Goal: Task Accomplishment & Management: Manage account settings

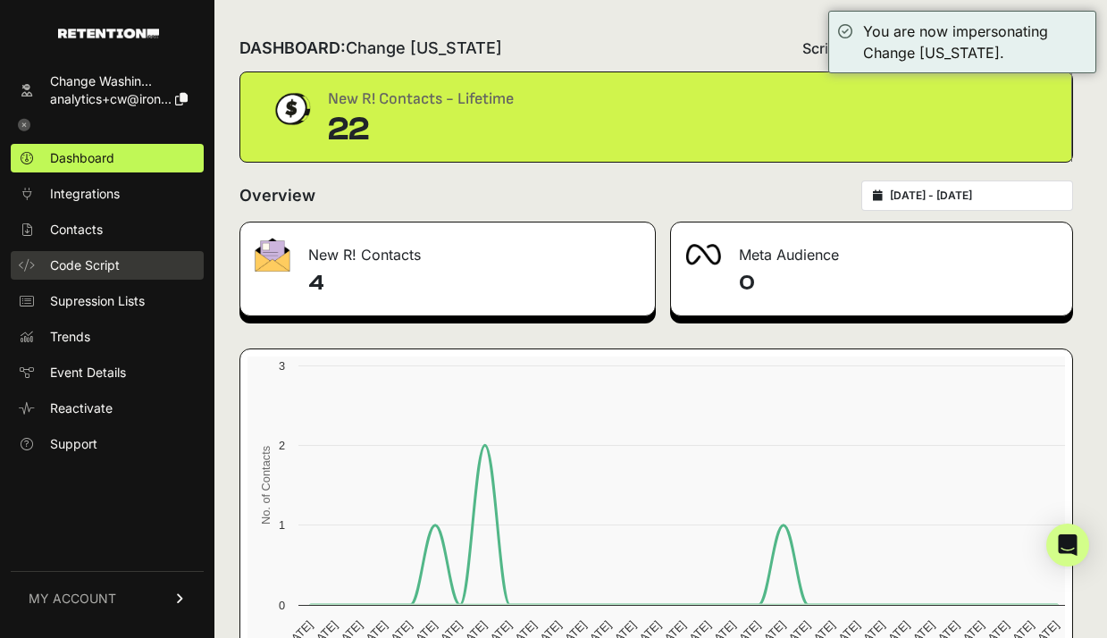
click at [98, 261] on span "Code Script" at bounding box center [85, 265] width 70 height 18
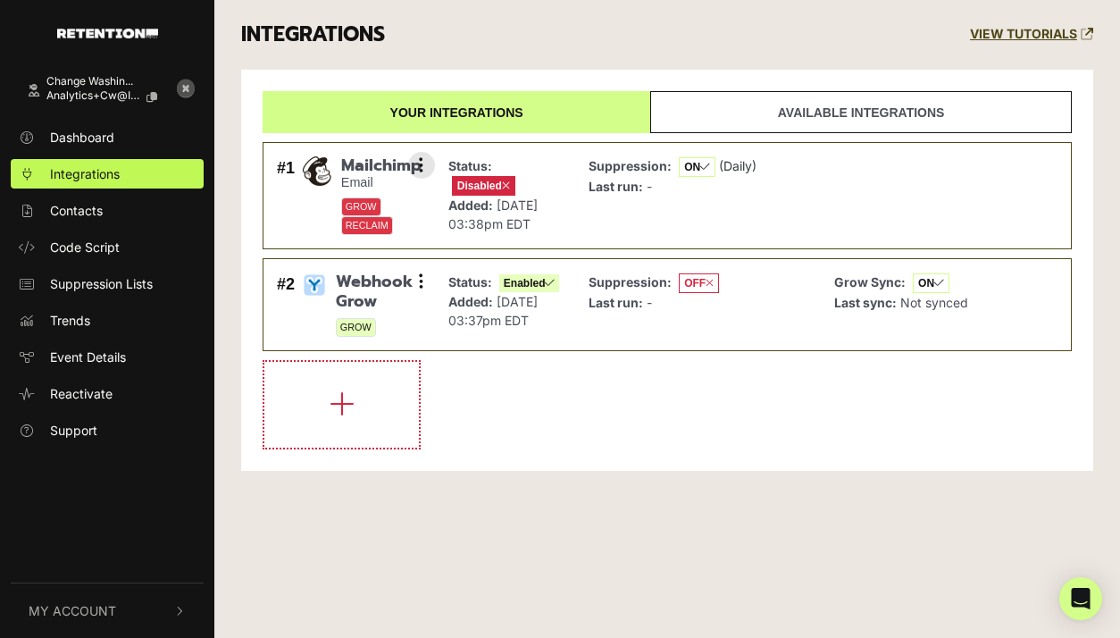
click at [514, 149] on li "#1 Mailchimp Email GROW RECLAIM Settings Sync History Enable Check credentials …" at bounding box center [668, 195] width 810 height 107
click at [348, 167] on span "Mailchimp" at bounding box center [381, 166] width 80 height 20
click at [299, 175] on div "#1 Mailchimp Email GROW RECLAIM Settings Sync History Enable Check credentials …" at bounding box center [352, 196] width 158 height 88
click at [318, 169] on img at bounding box center [317, 171] width 30 height 30
click at [423, 173] on button at bounding box center [421, 165] width 27 height 27
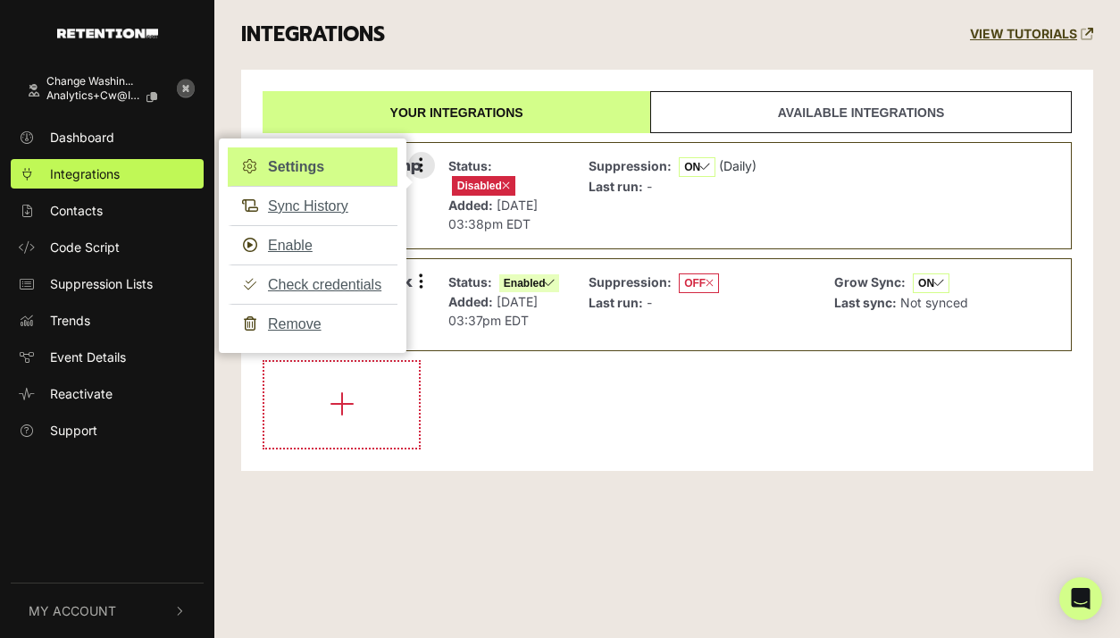
click at [314, 172] on link "Settings" at bounding box center [313, 166] width 170 height 39
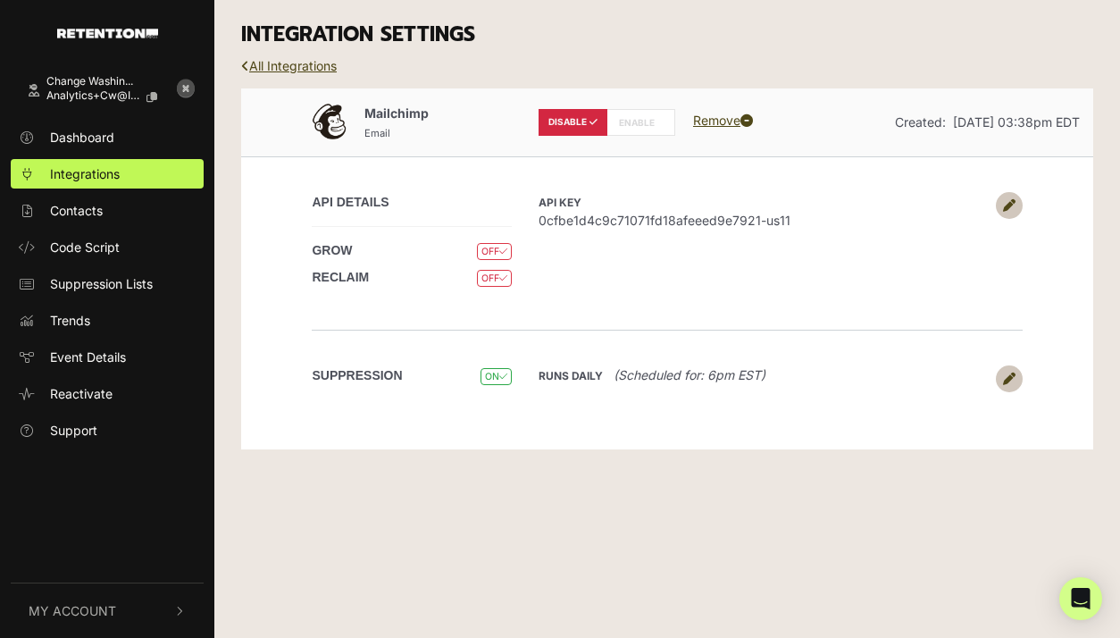
radio input "false"
radio input "true"
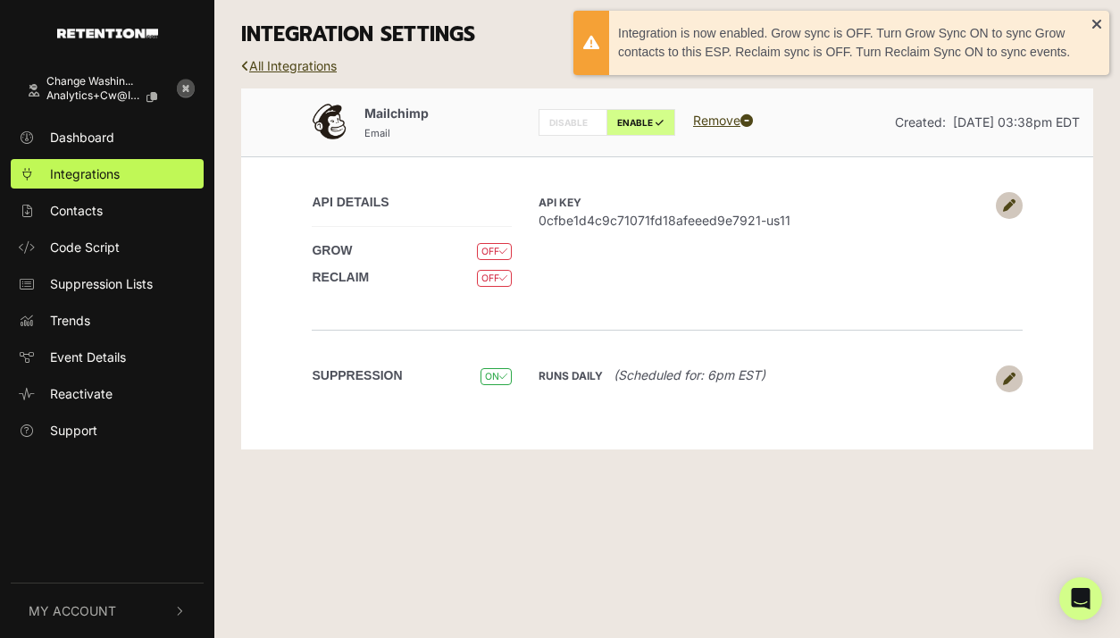
click at [506, 76] on div "All Integrations" at bounding box center [667, 79] width 879 height 19
